Goal: Transaction & Acquisition: Purchase product/service

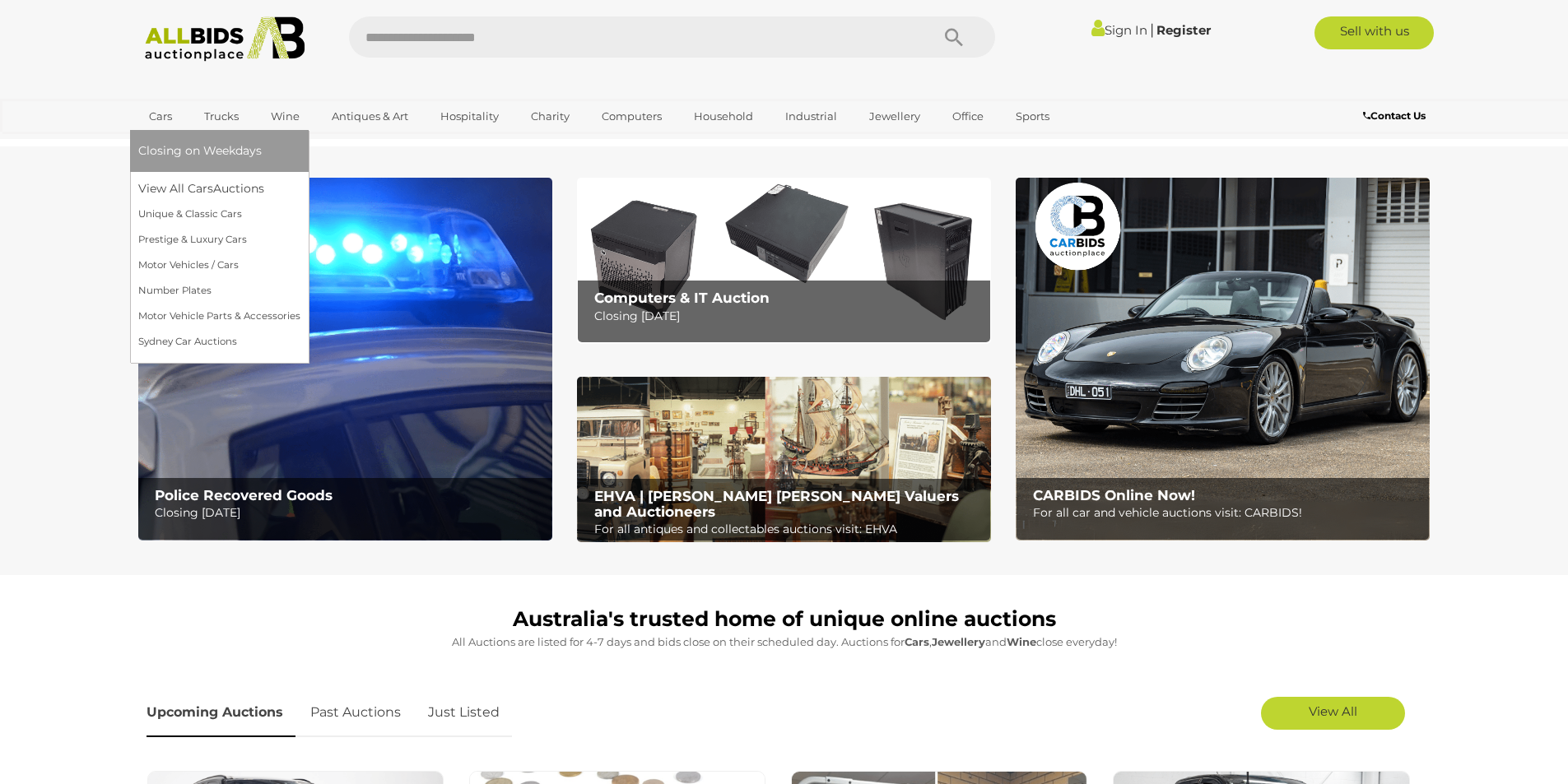
click at [162, 124] on link "Cars" at bounding box center [160, 116] width 45 height 27
click at [193, 192] on link "View All Cars Auctions" at bounding box center [219, 189] width 162 height 25
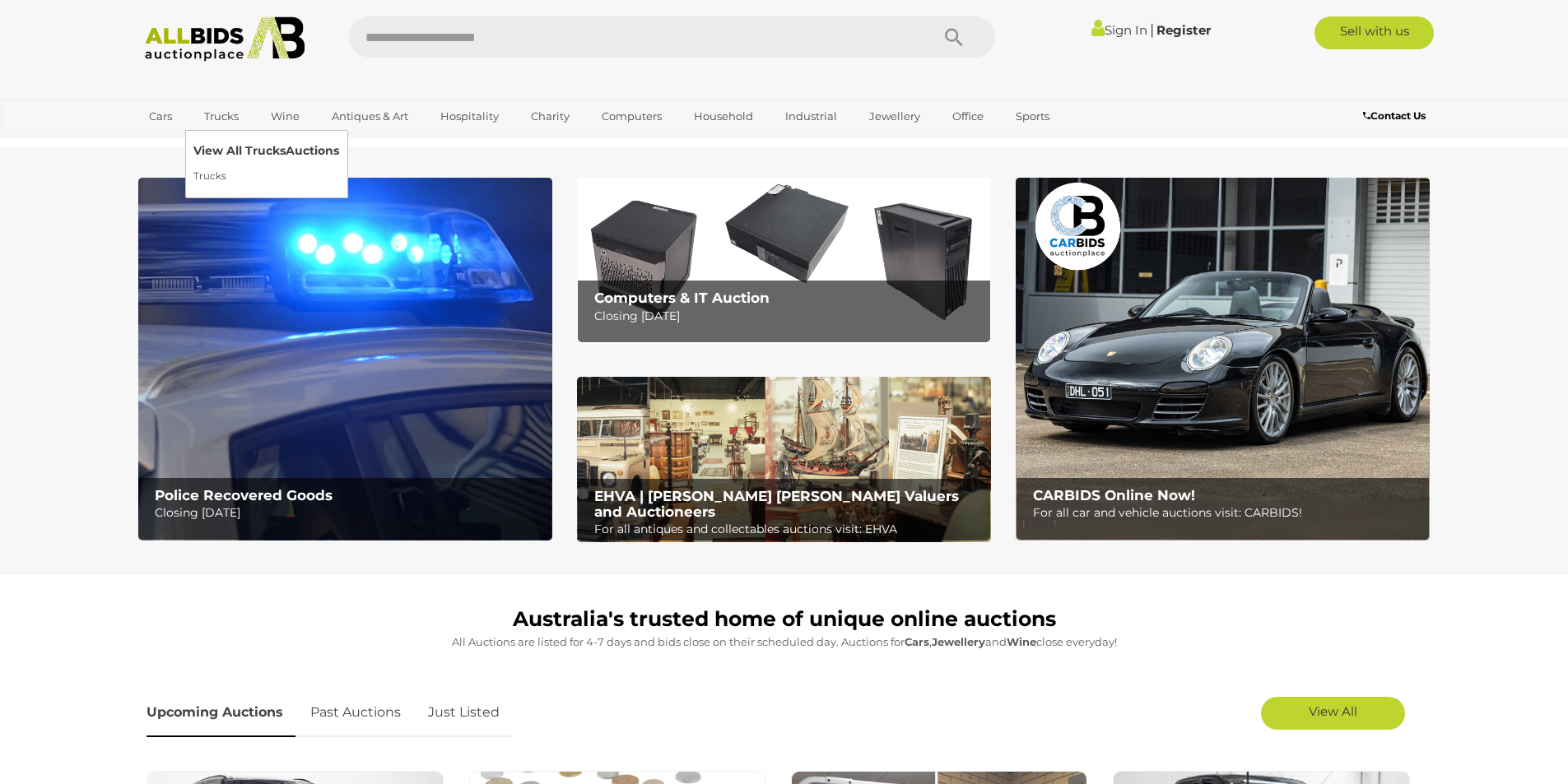
click at [221, 149] on link "View All Trucks Auctions" at bounding box center [266, 151] width 145 height 25
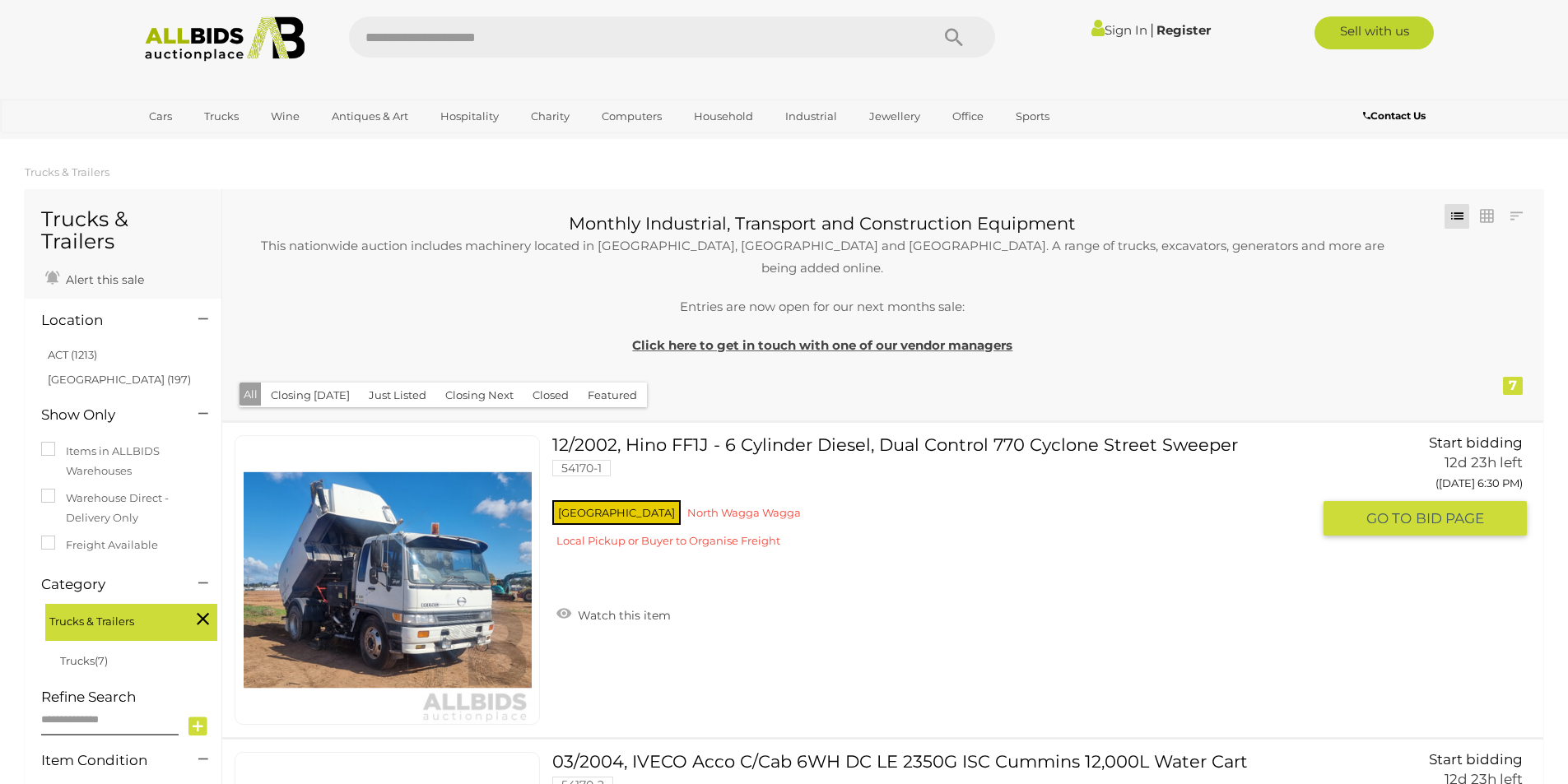
scroll to position [82, 0]
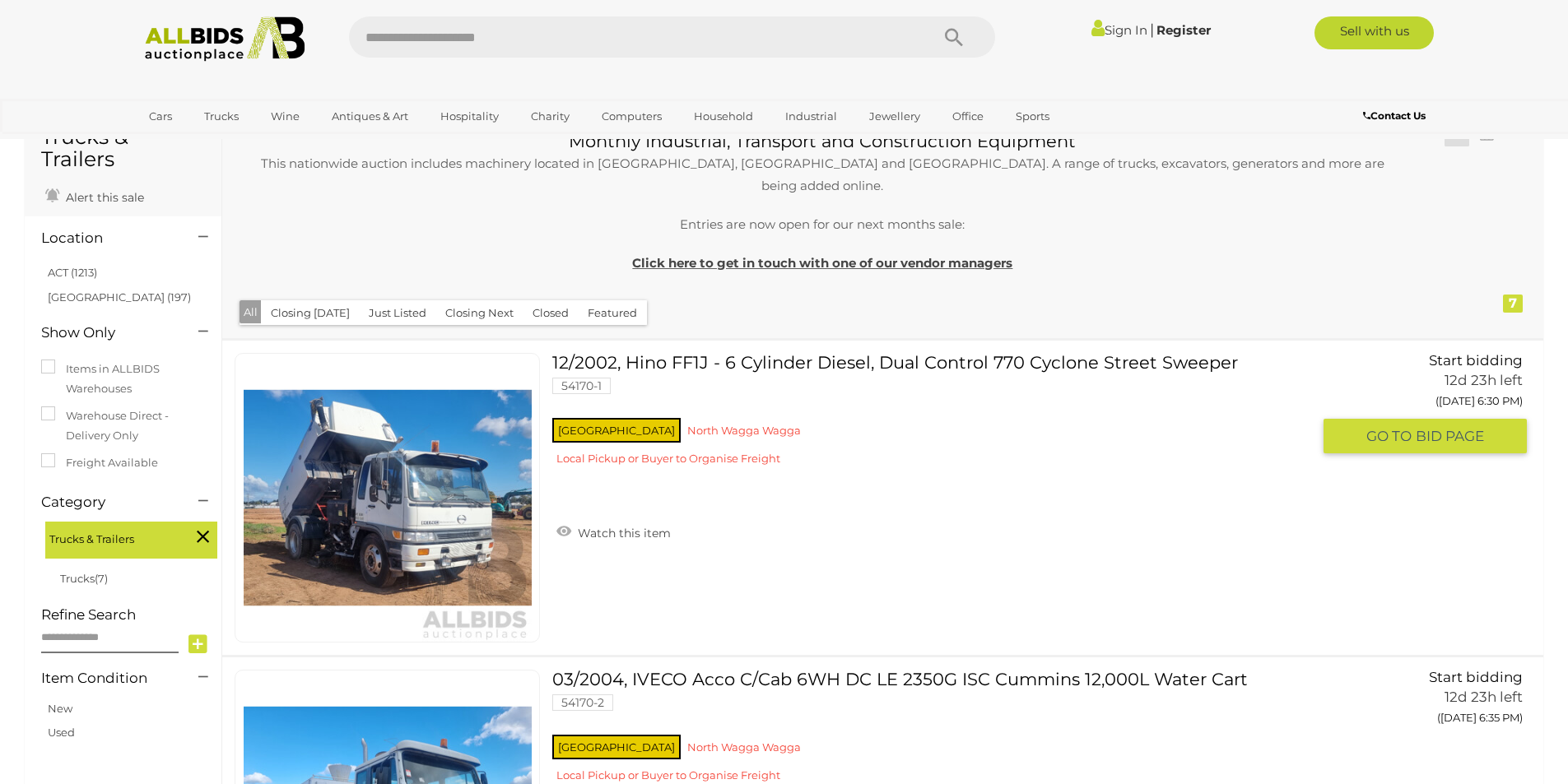
click at [330, 457] on link at bounding box center [387, 497] width 305 height 290
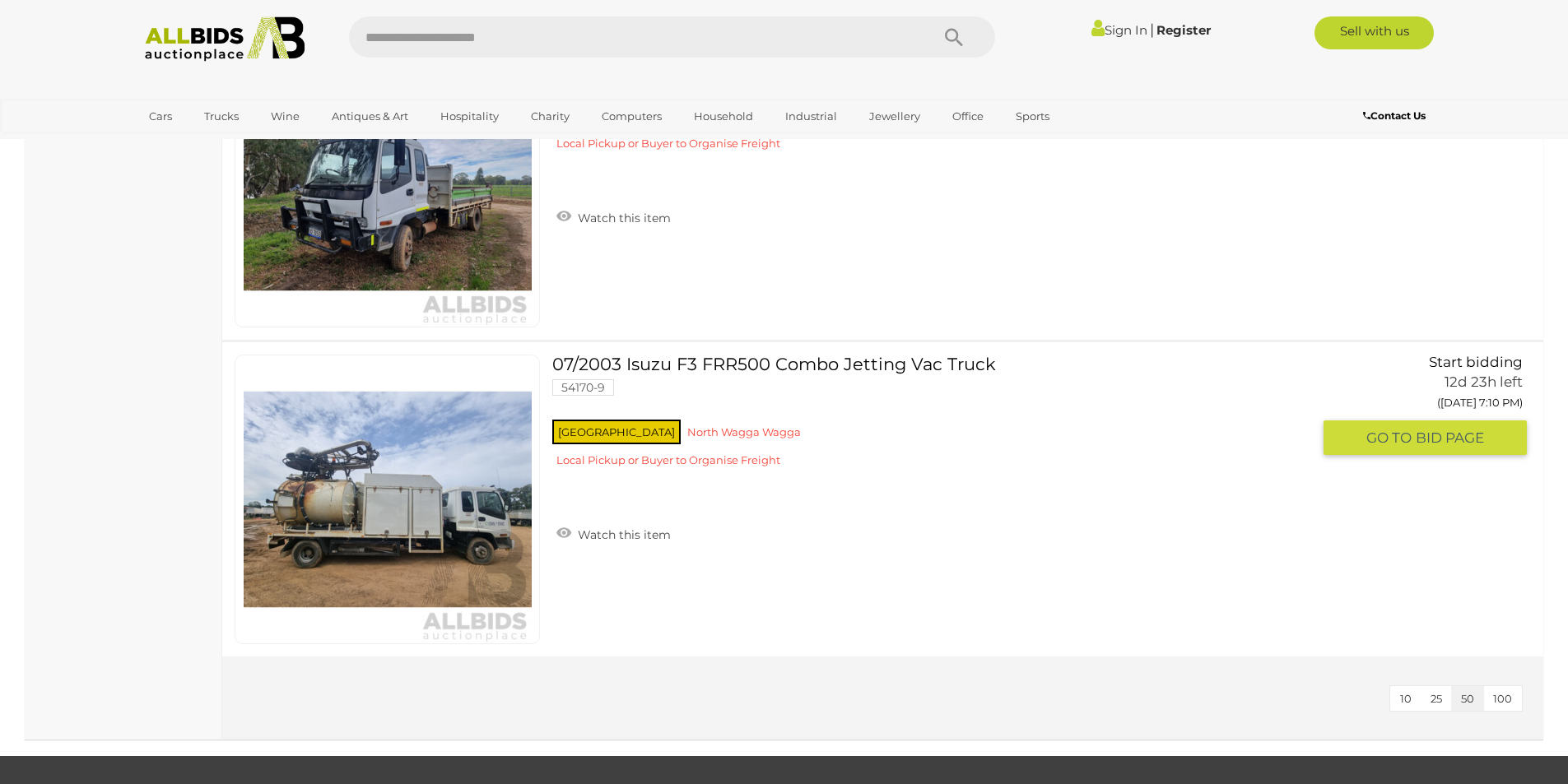
scroll to position [1976, 0]
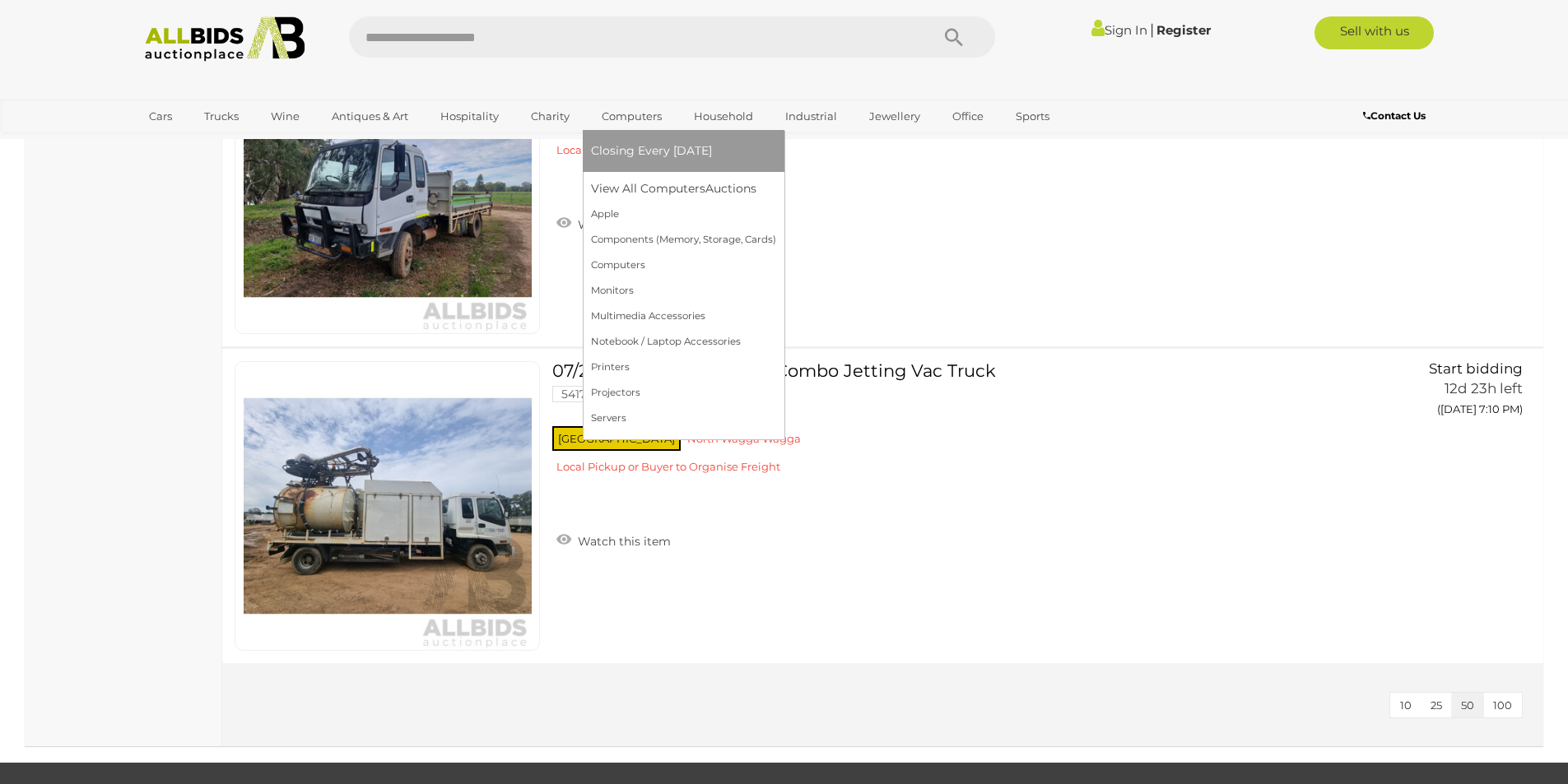
click at [620, 121] on link "Computers" at bounding box center [631, 116] width 82 height 27
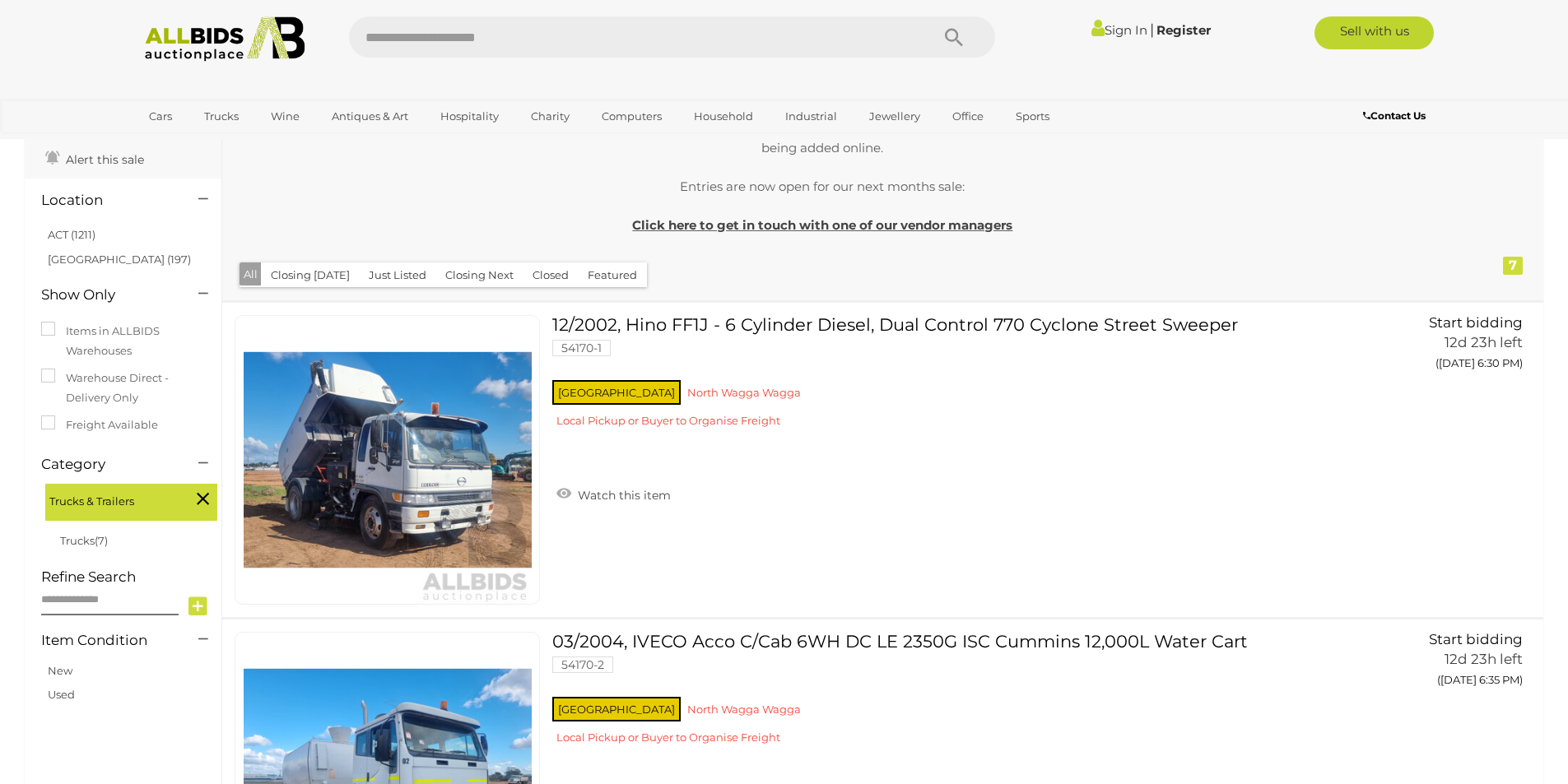
scroll to position [165, 0]
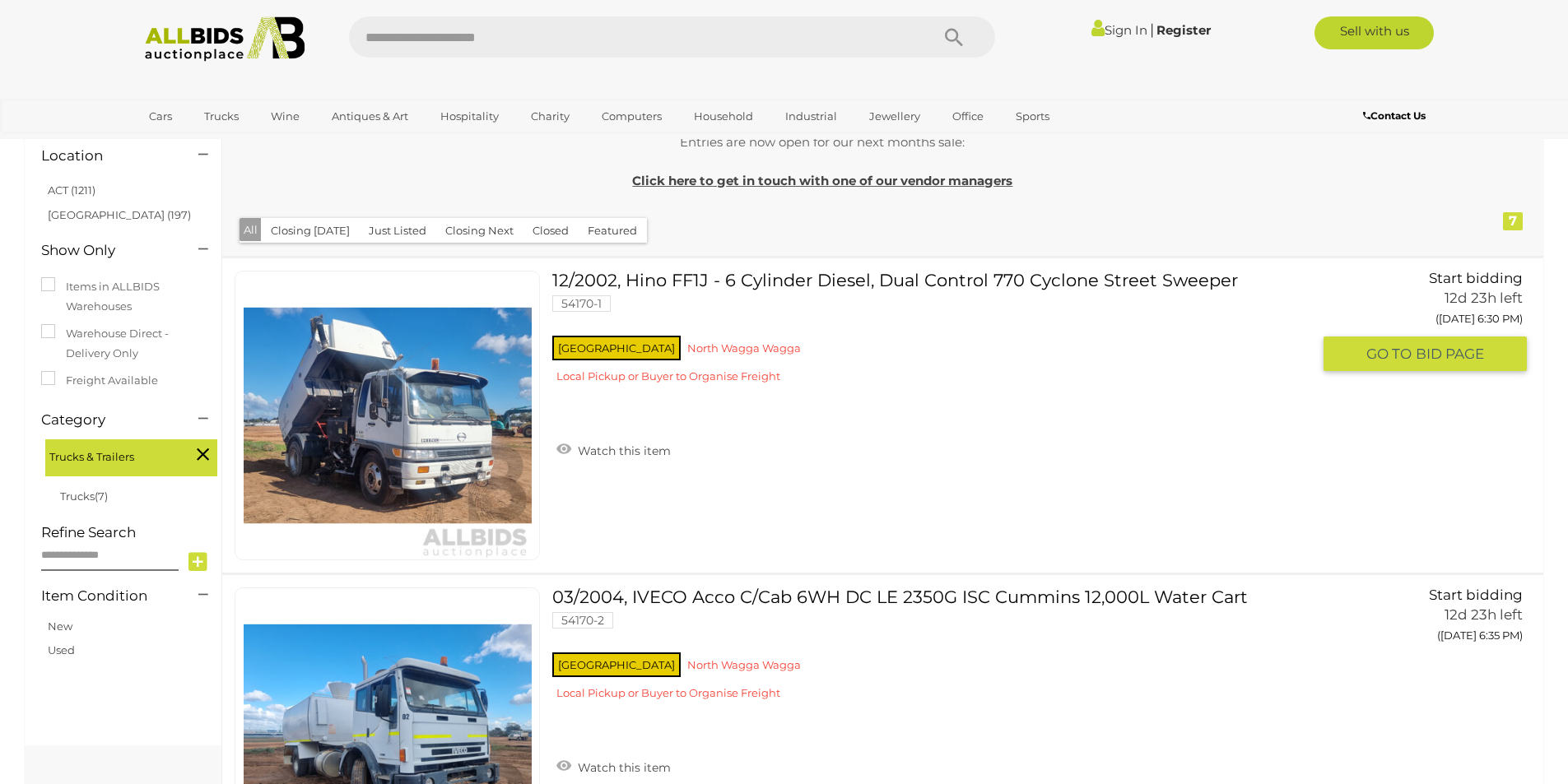
click at [1360, 342] on button "GO TO BID PAGE" at bounding box center [1425, 355] width 203 height 35
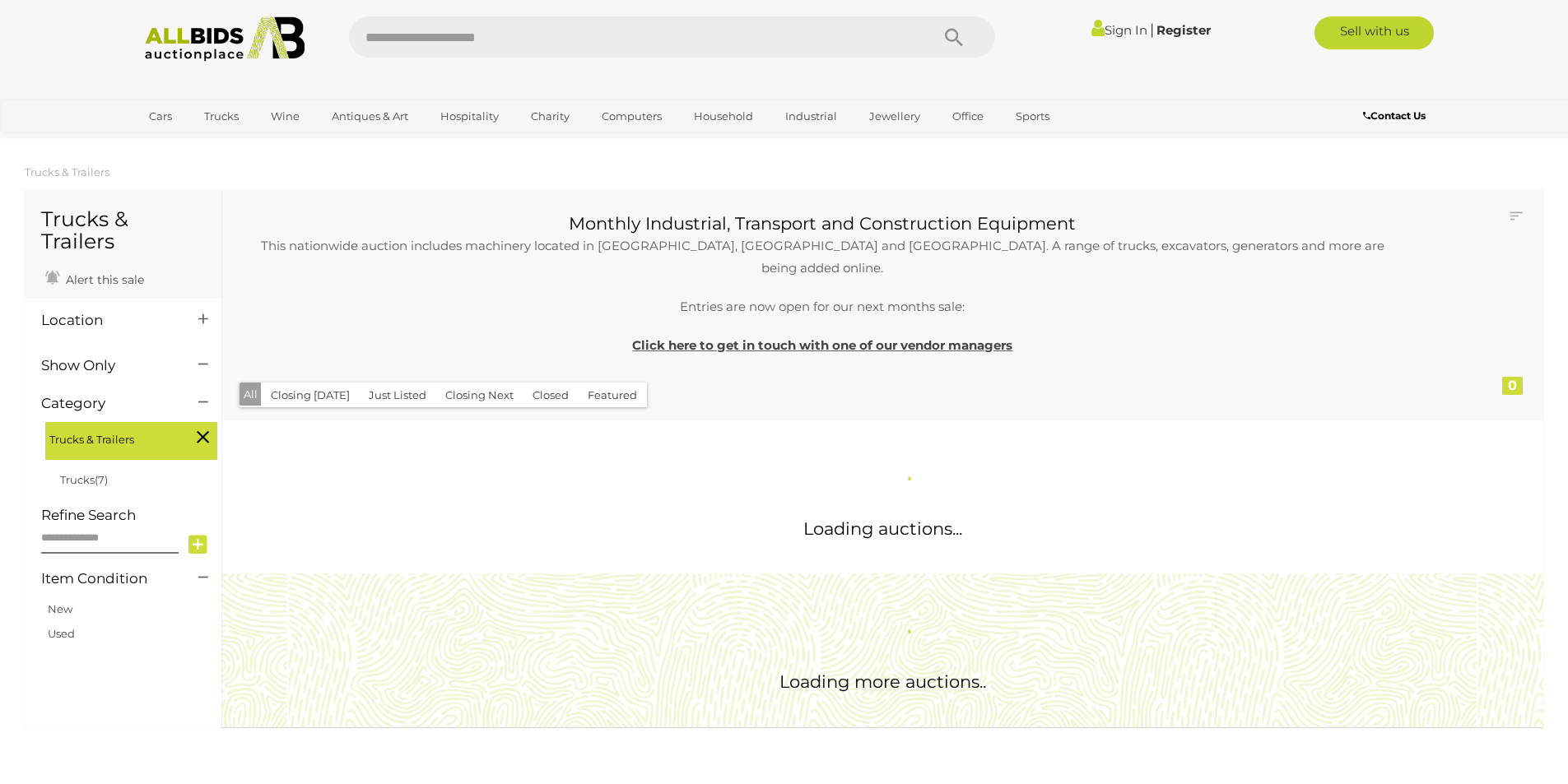
scroll to position [165, 0]
